Goal: Find specific page/section: Find specific page/section

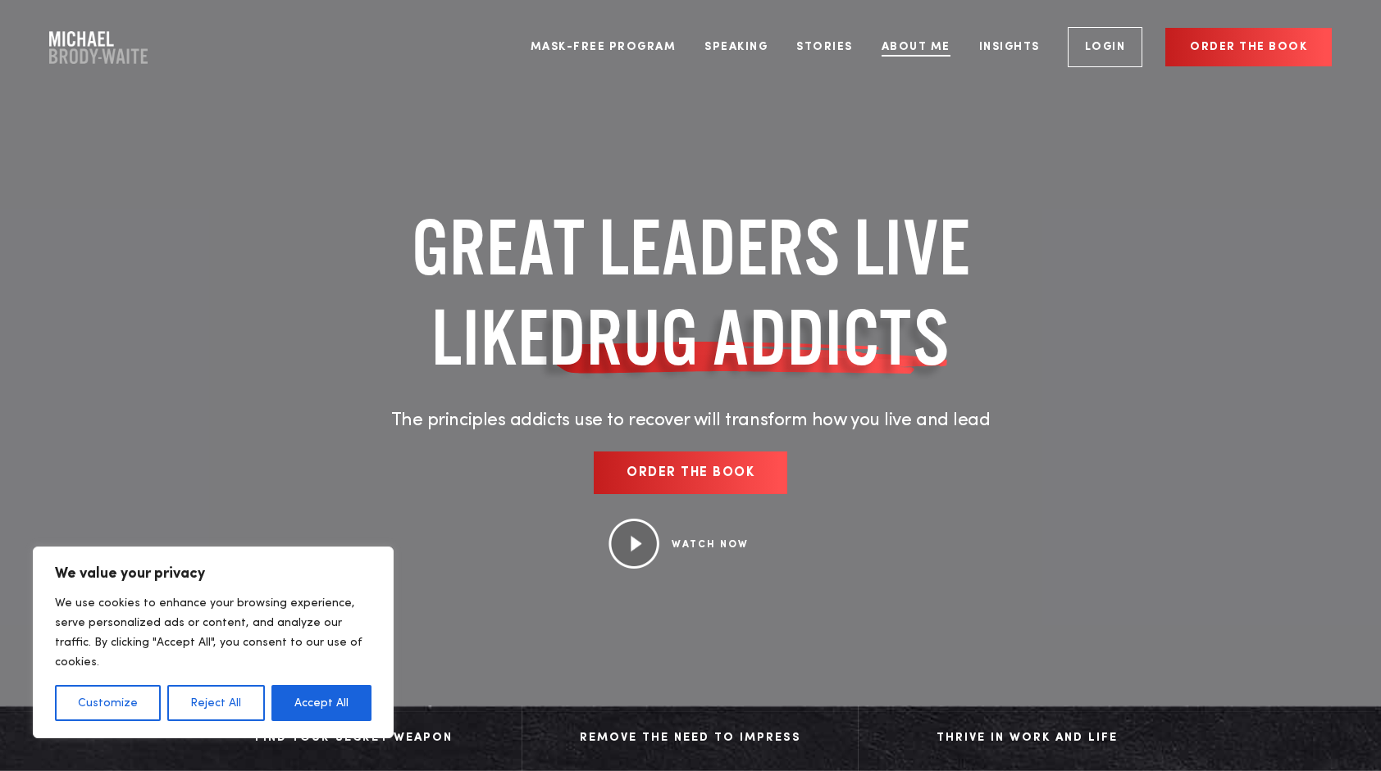
click at [926, 50] on link "About Me" at bounding box center [915, 46] width 93 height 61
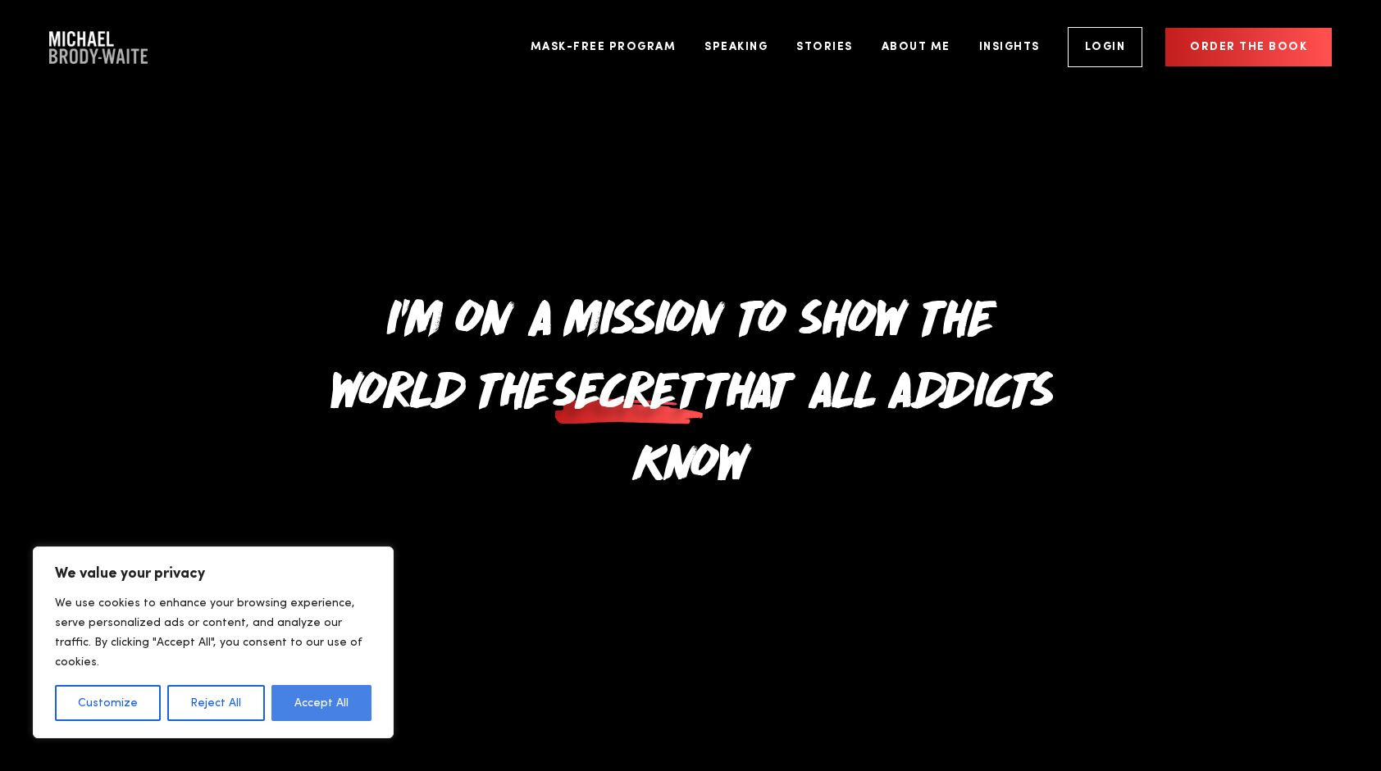
click at [341, 696] on button "Accept All" at bounding box center [321, 703] width 100 height 36
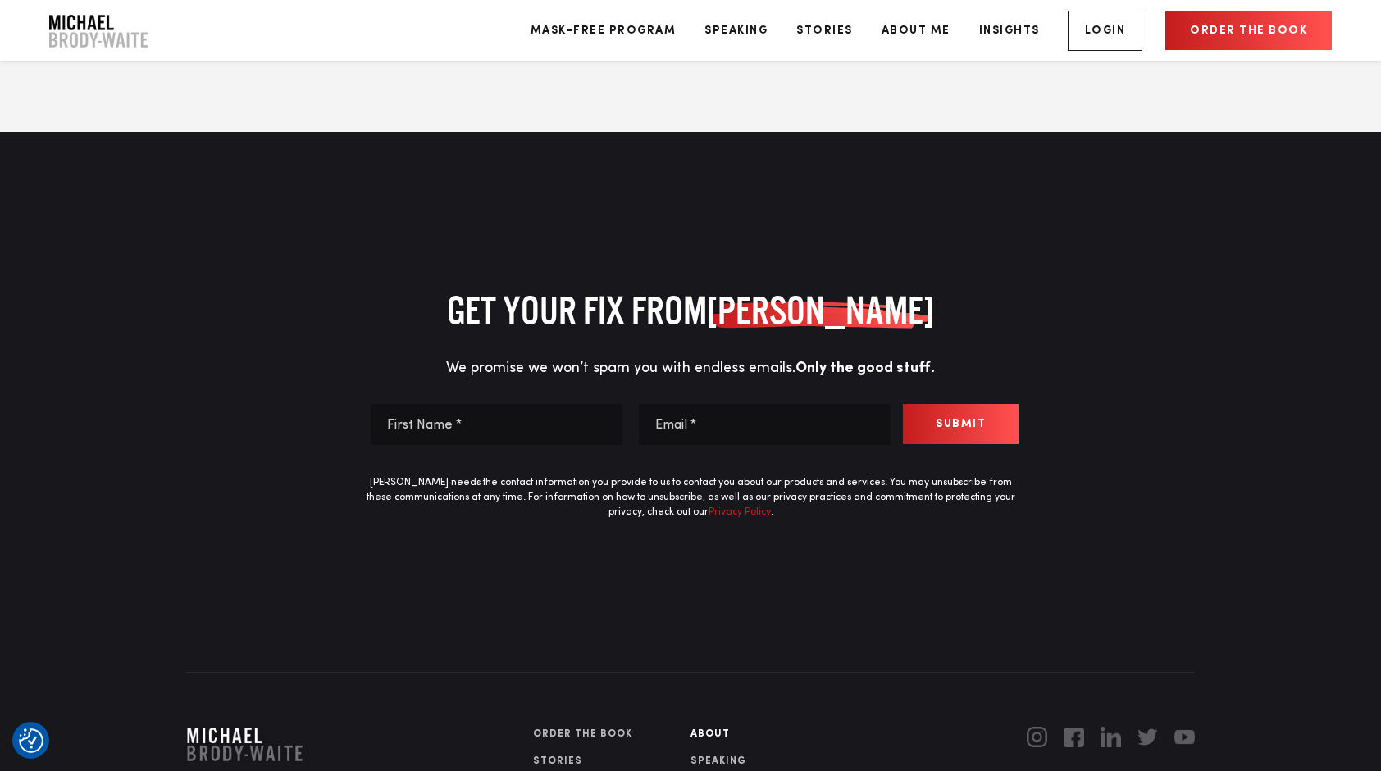
scroll to position [8319, 0]
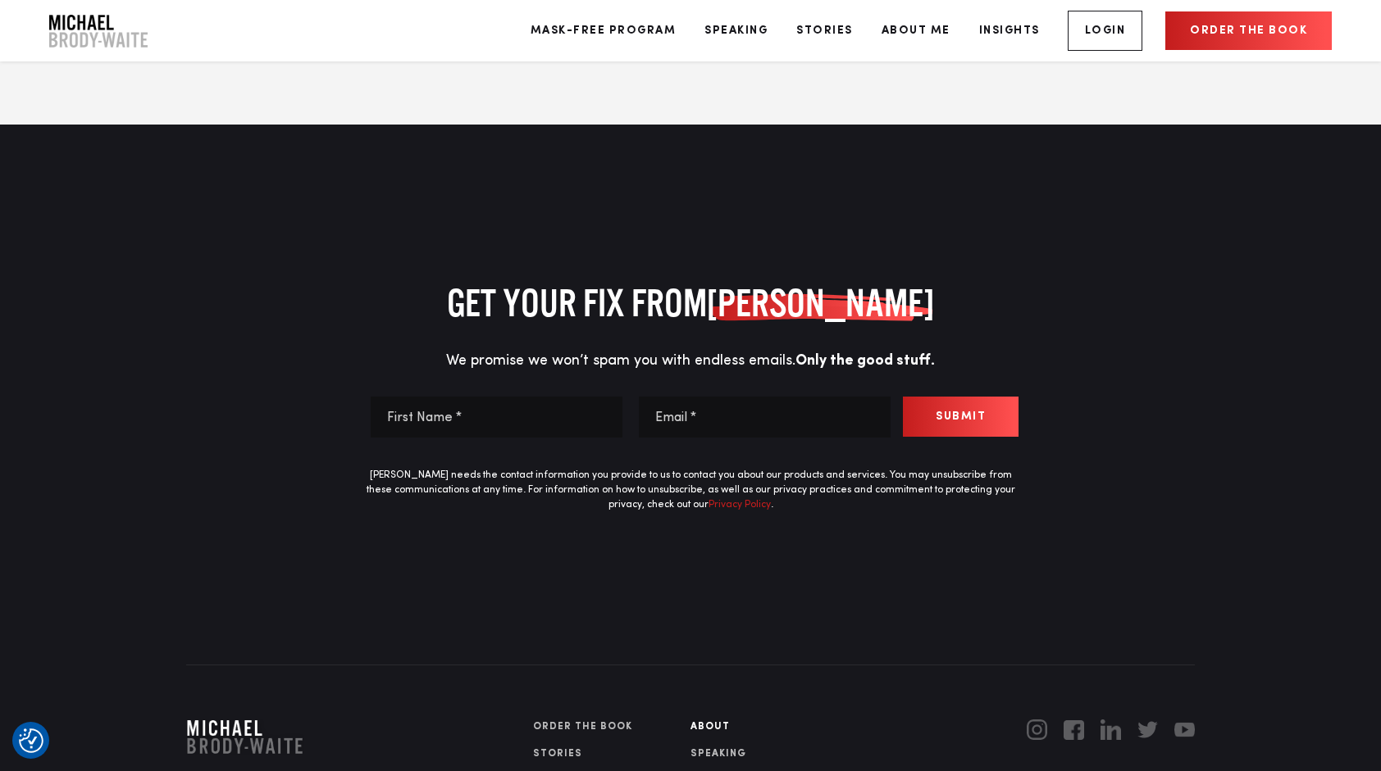
click at [721, 747] on link "SPEAKING" at bounding box center [768, 754] width 157 height 15
